Goal: Task Accomplishment & Management: Manage account settings

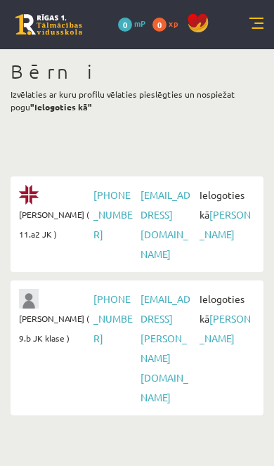
click at [207, 236] on link "[PERSON_NAME]" at bounding box center [225, 224] width 51 height 32
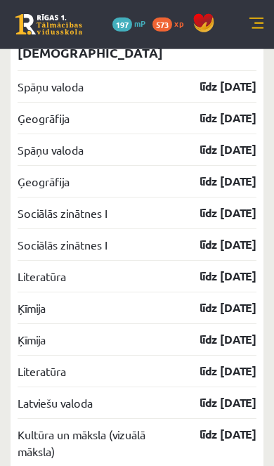
scroll to position [1523, 0]
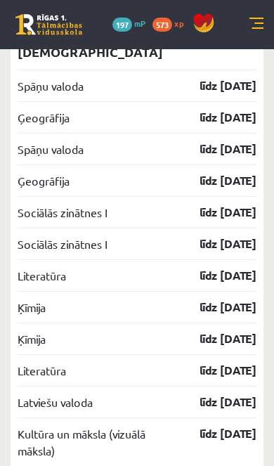
click at [242, 315] on link "līdz 30.09.25" at bounding box center [216, 307] width 82 height 17
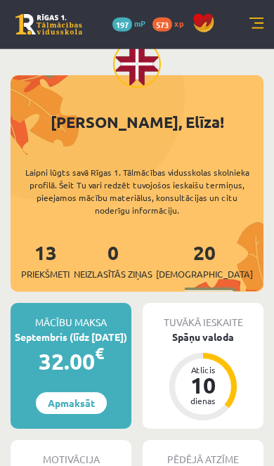
scroll to position [0, 0]
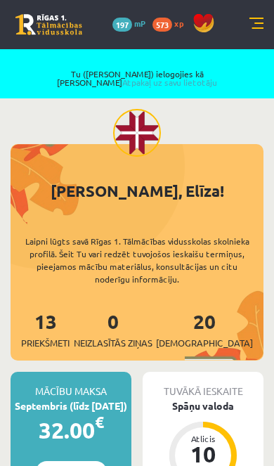
click at [202, 77] on link "Atpakaļ uz savu lietotāju" at bounding box center [169, 82] width 95 height 11
